Goal: Use online tool/utility: Utilize a website feature to perform a specific function

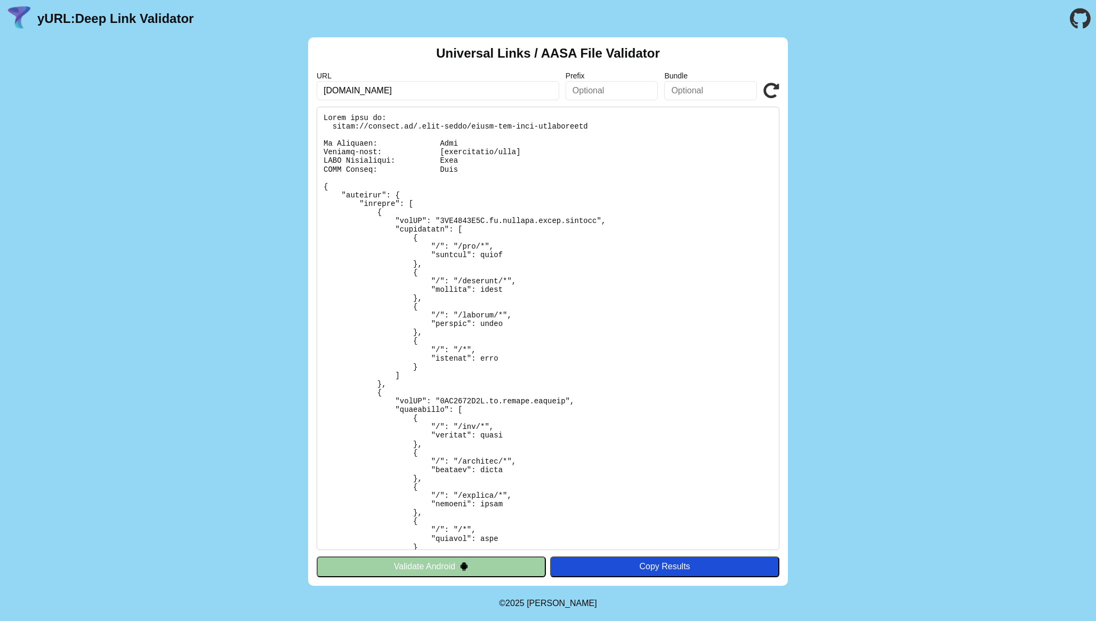
click button "Validate" at bounding box center [0, 0] width 0 height 0
click at [809, 138] on div "Universal Links / AASA File Validator URL mycredo.ge Prefix Bundle Validate Val…" at bounding box center [548, 311] width 1096 height 548
click at [464, 562] on img at bounding box center [464, 565] width 9 height 9
